Goal: Task Accomplishment & Management: Use online tool/utility

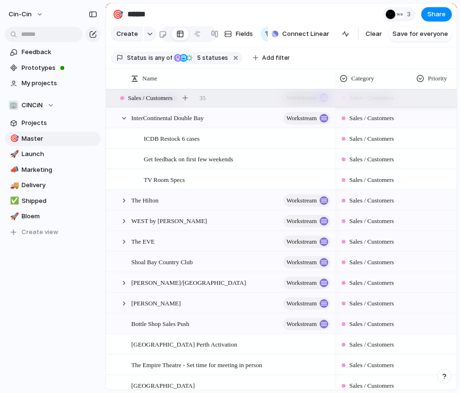
scroll to position [21, 0]
click at [321, 181] on div at bounding box center [323, 179] width 16 height 12
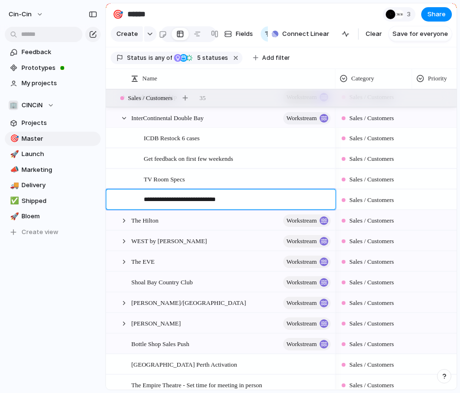
type textarea "**********"
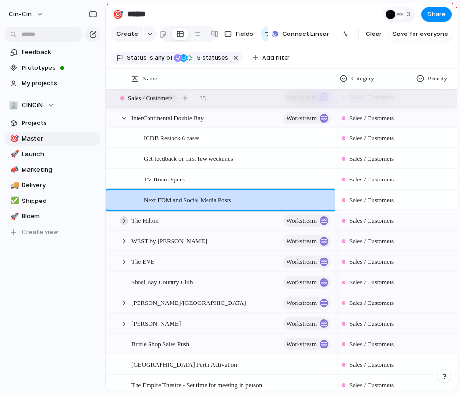
click at [128, 220] on div at bounding box center [124, 220] width 9 height 9
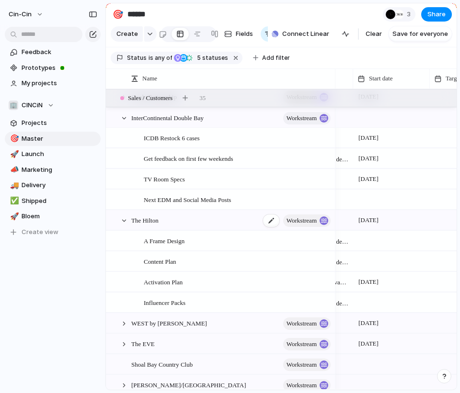
scroll to position [0, 219]
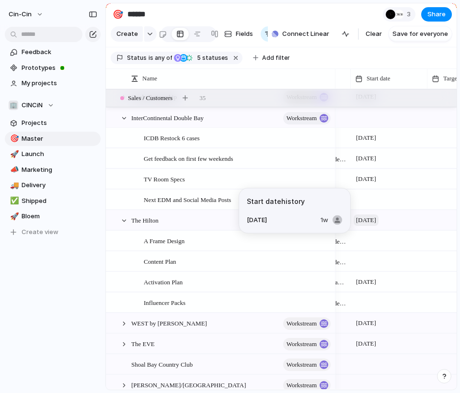
click at [378, 217] on span "[DATE]" at bounding box center [365, 220] width 25 height 11
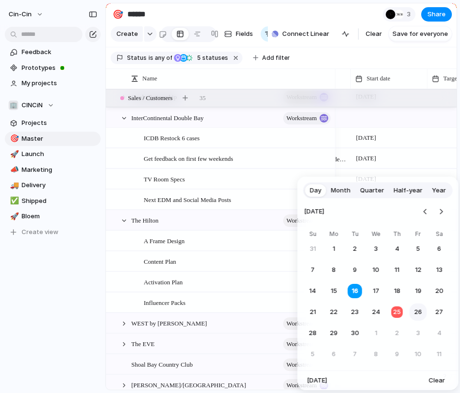
click at [413, 307] on button "26" at bounding box center [417, 312] width 17 height 17
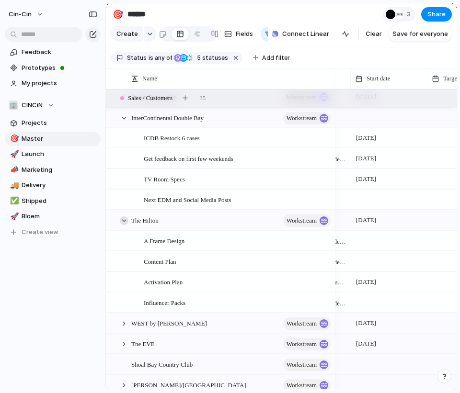
click at [123, 220] on div at bounding box center [124, 220] width 9 height 9
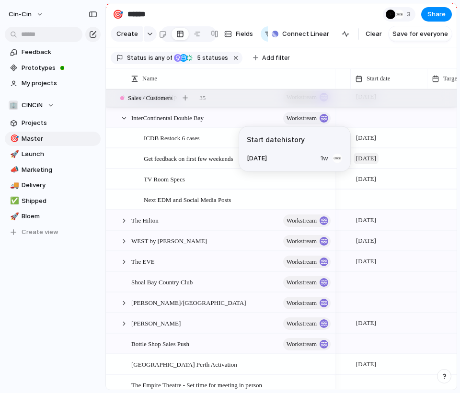
click at [370, 160] on span "[DATE]" at bounding box center [365, 158] width 25 height 11
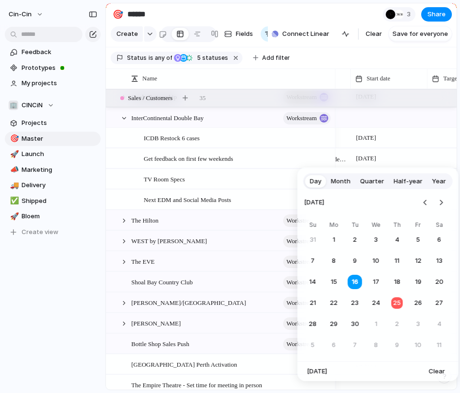
drag, startPoint x: 399, startPoint y: 305, endPoint x: 399, endPoint y: 291, distance: 13.4
click at [399, 305] on button "25" at bounding box center [396, 303] width 17 height 17
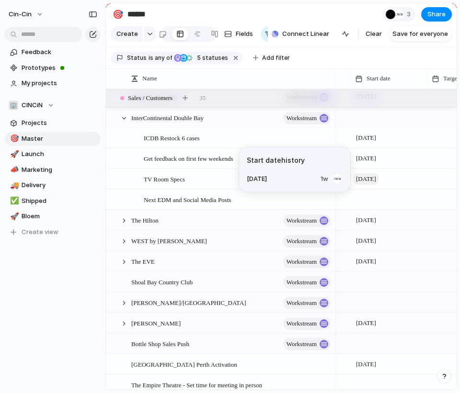
click at [378, 178] on span "[DATE]" at bounding box center [365, 178] width 25 height 11
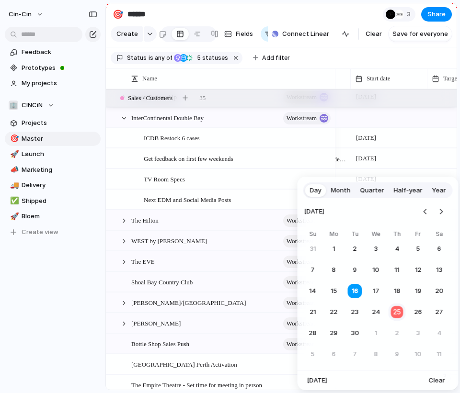
click at [399, 309] on button "25" at bounding box center [396, 312] width 19 height 19
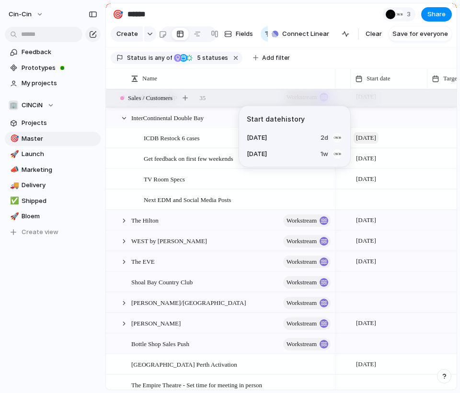
click at [362, 135] on span "[DATE]" at bounding box center [365, 137] width 25 height 11
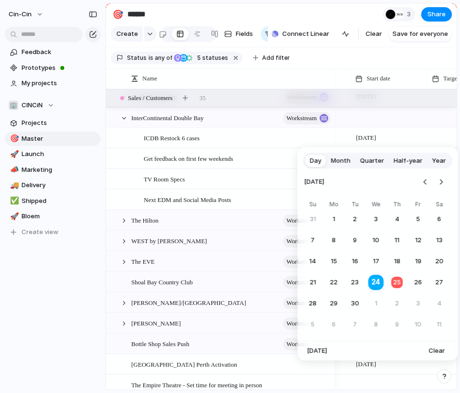
click at [382, 286] on button "24" at bounding box center [375, 282] width 19 height 19
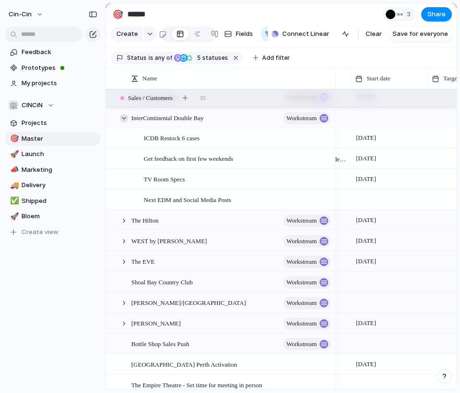
click at [126, 120] on div at bounding box center [124, 118] width 9 height 9
